Goal: Information Seeking & Learning: Learn about a topic

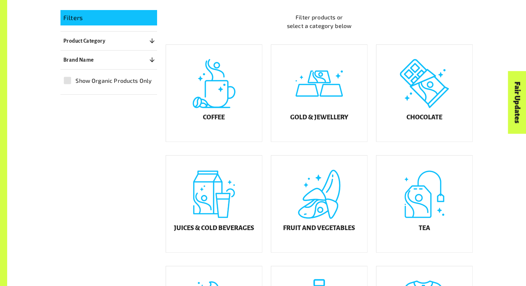
scroll to position [187, 0]
click at [410, 110] on div "Chocolate" at bounding box center [425, 93] width 96 height 97
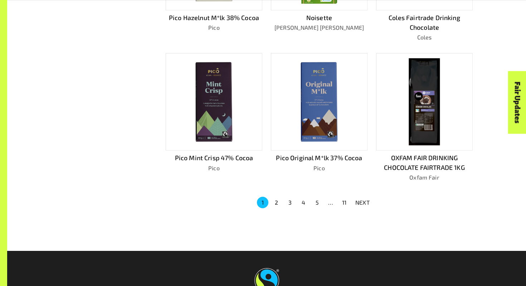
scroll to position [448, 0]
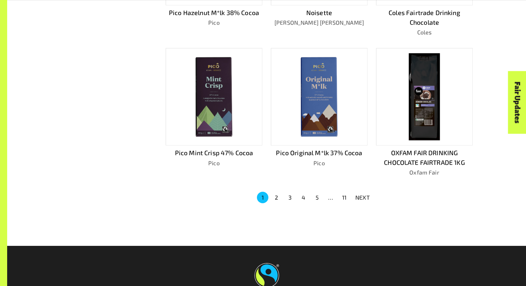
click at [276, 194] on button "2" at bounding box center [276, 197] width 11 height 11
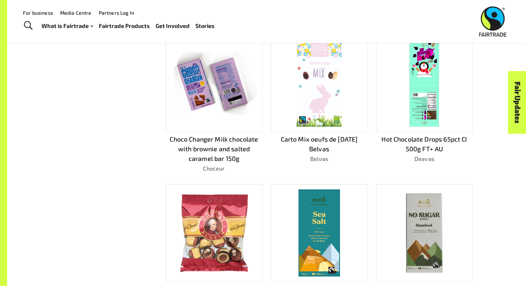
scroll to position [334, 0]
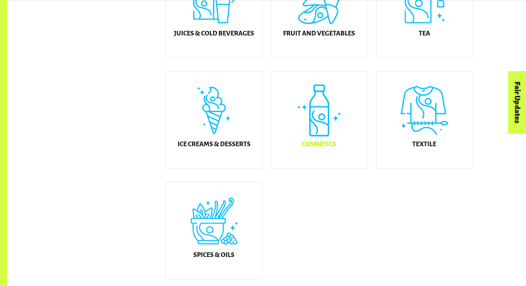
scroll to position [382, 0]
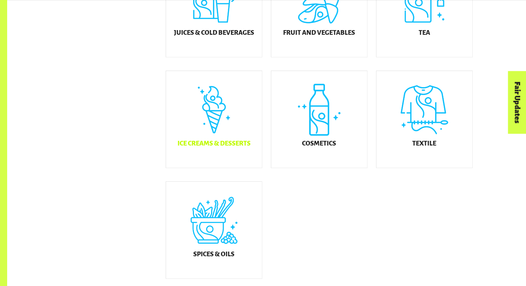
click at [203, 147] on h5 "Ice Creams & Desserts" at bounding box center [214, 143] width 73 height 7
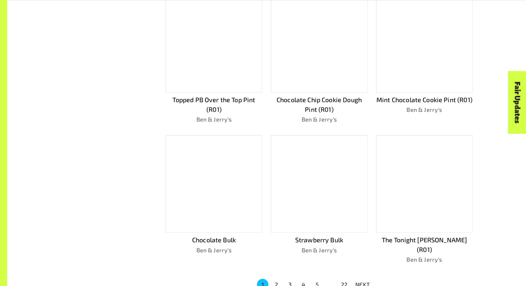
scroll to position [373, 0]
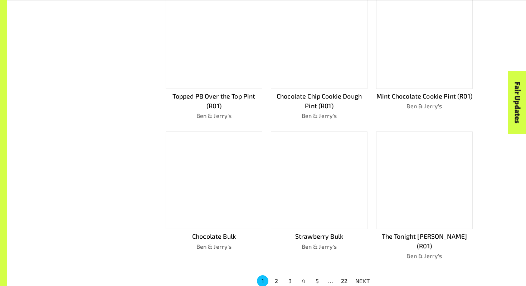
click at [279, 275] on button "2" at bounding box center [276, 280] width 11 height 11
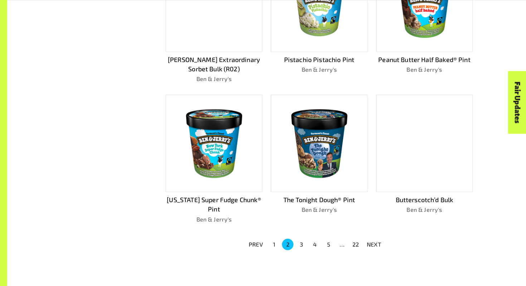
scroll to position [403, 0]
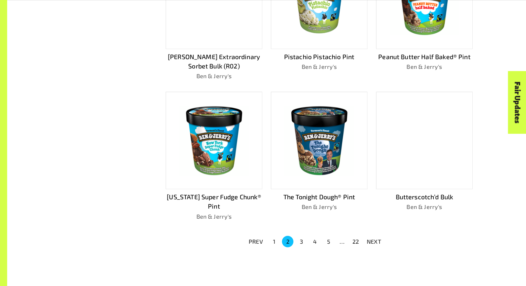
click at [301, 238] on button "3" at bounding box center [301, 241] width 11 height 11
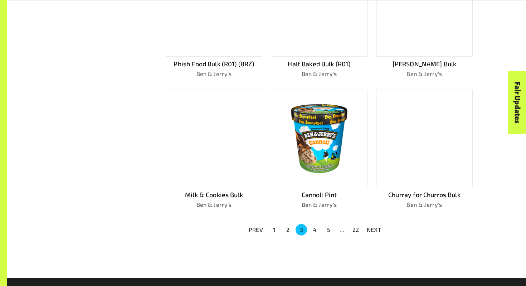
scroll to position [405, 0]
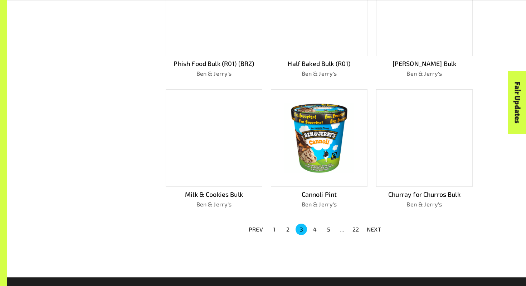
click at [315, 226] on button "4" at bounding box center [314, 228] width 11 height 11
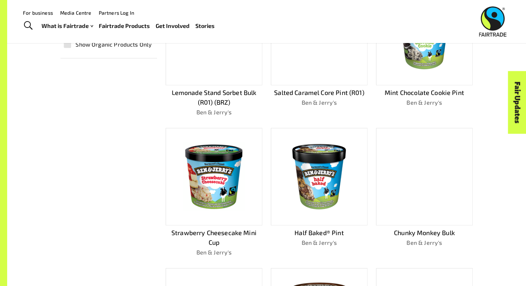
scroll to position [232, 0]
